Goal: Task Accomplishment & Management: Manage account settings

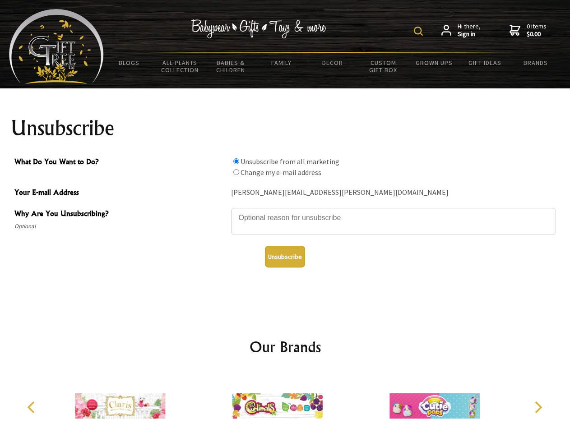
click at [419, 31] on img at bounding box center [417, 31] width 9 height 9
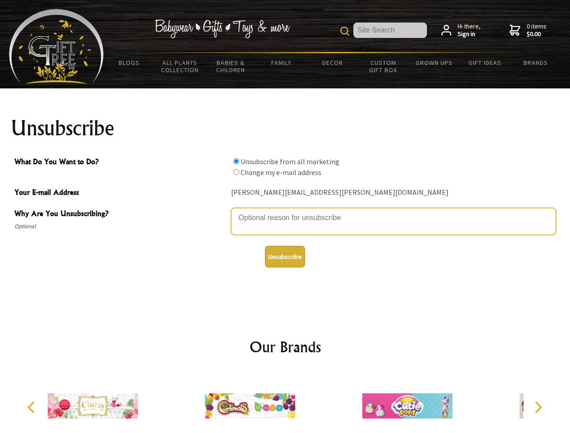
click at [285, 211] on textarea "Why Are You Unsubscribing?" at bounding box center [393, 221] width 325 height 27
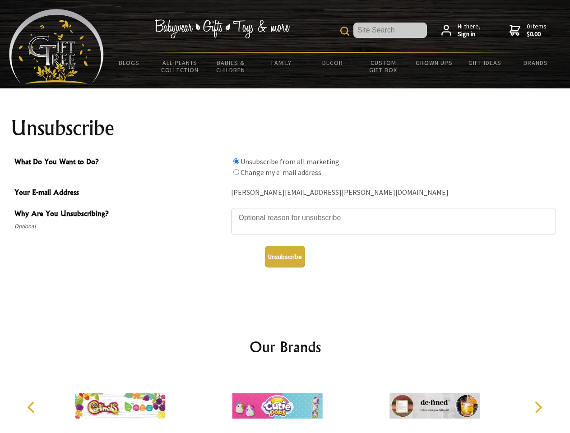
click at [236, 161] on input "What Do You Want to Do?" at bounding box center [236, 161] width 6 height 6
click at [236, 172] on input "What Do You Want to Do?" at bounding box center [236, 172] width 6 height 6
radio input "true"
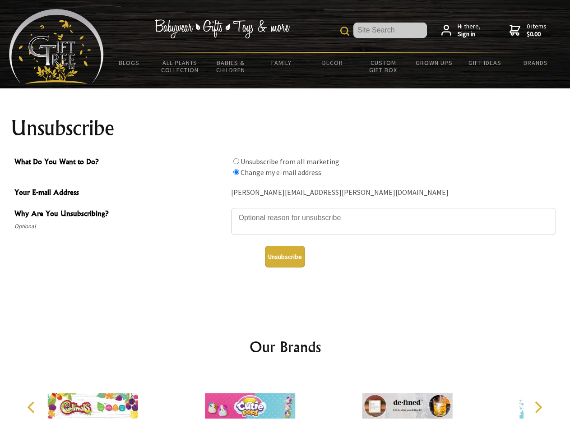
click at [285, 257] on button "Unsubscribe" at bounding box center [285, 257] width 40 height 22
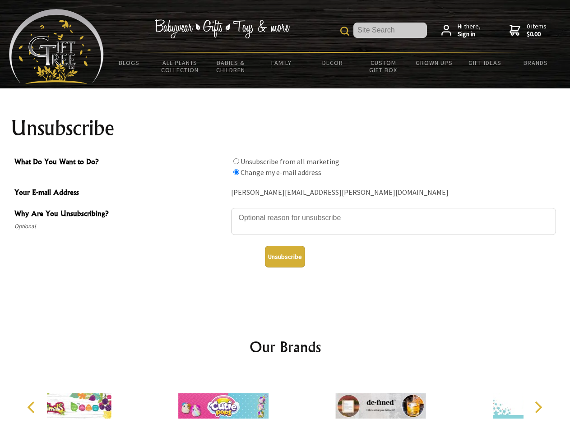
click at [32, 407] on icon "Previous" at bounding box center [32, 407] width 12 height 12
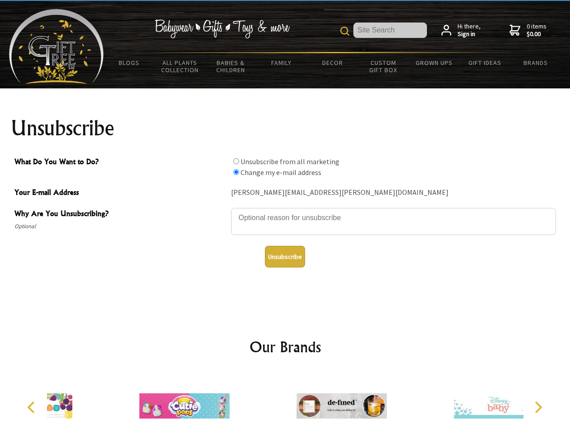
click at [537, 407] on icon "Next" at bounding box center [537, 407] width 12 height 12
